Goal: Book appointment/travel/reservation

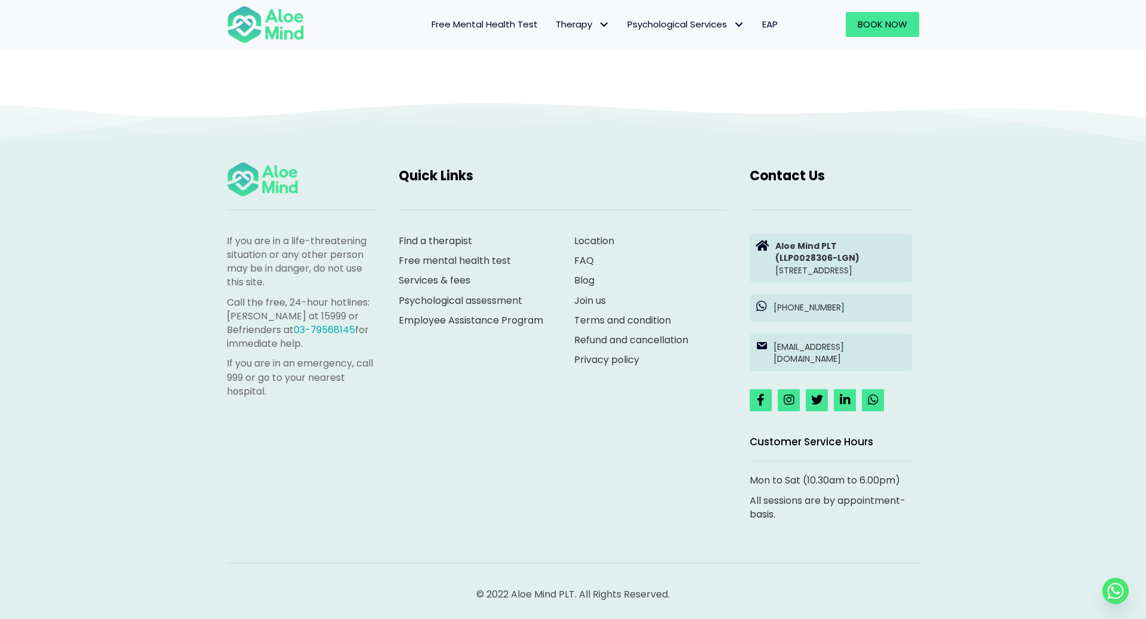
scroll to position [196, 0]
